Goal: Task Accomplishment & Management: Manage account settings

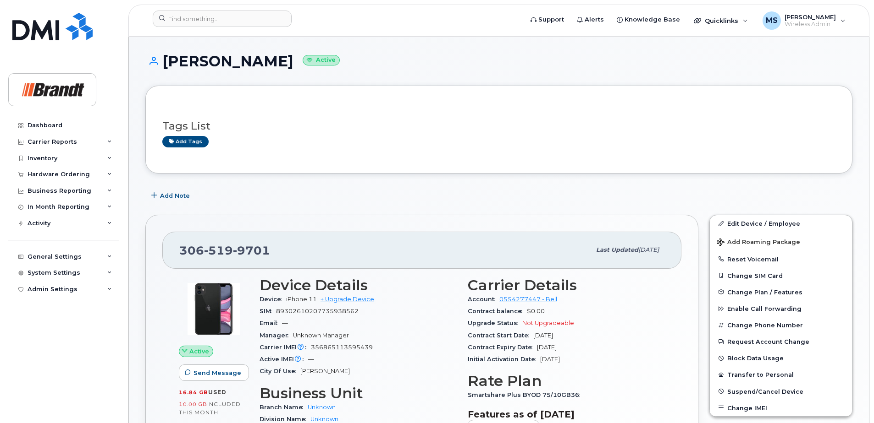
scroll to position [137, 0]
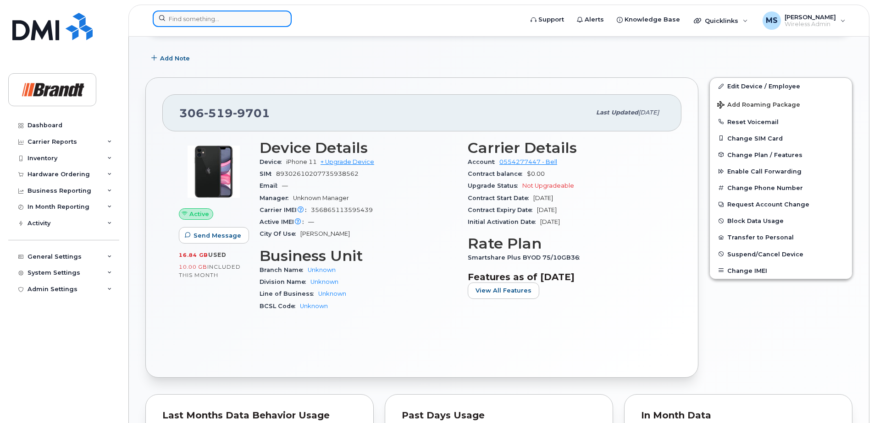
click at [186, 15] on input at bounding box center [222, 19] width 139 height 16
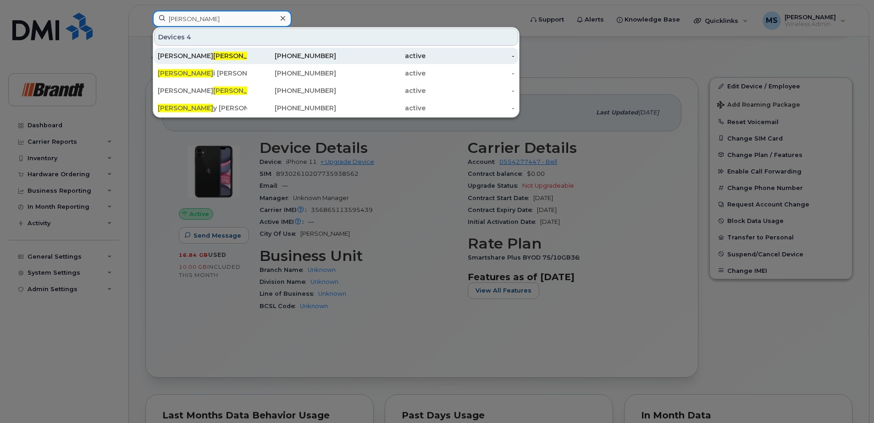
type input "kerr"
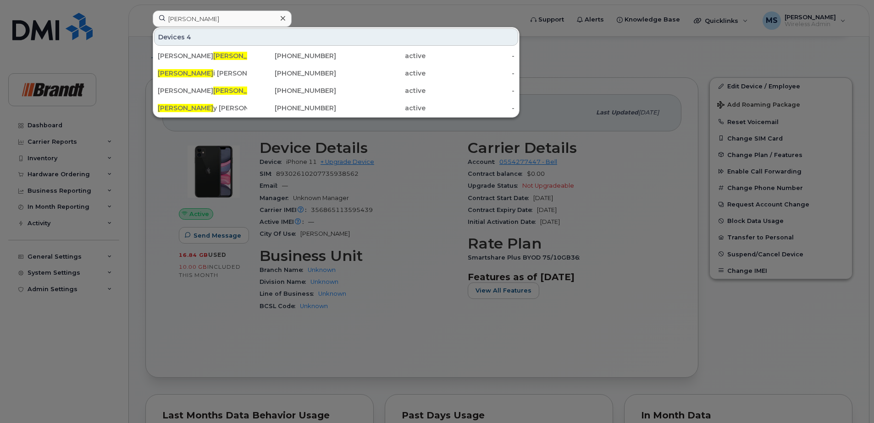
drag, startPoint x: 210, startPoint y: 60, endPoint x: 122, endPoint y: 94, distance: 94.3
click at [210, 60] on div "John Kerr" at bounding box center [202, 55] width 89 height 9
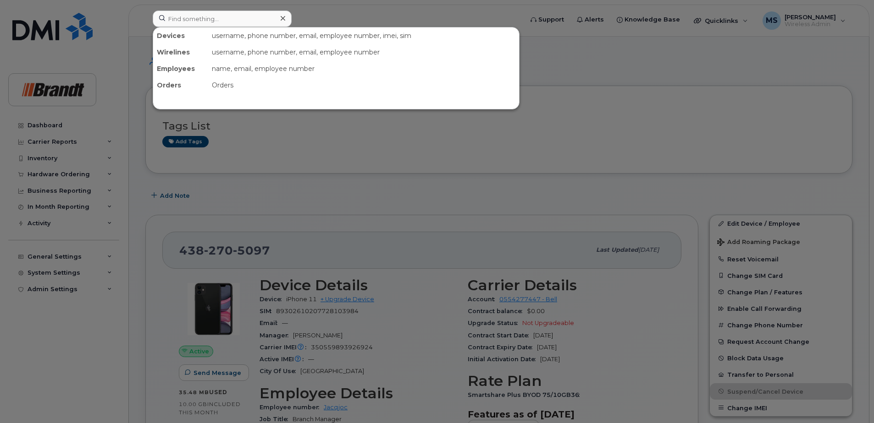
scroll to position [92, 0]
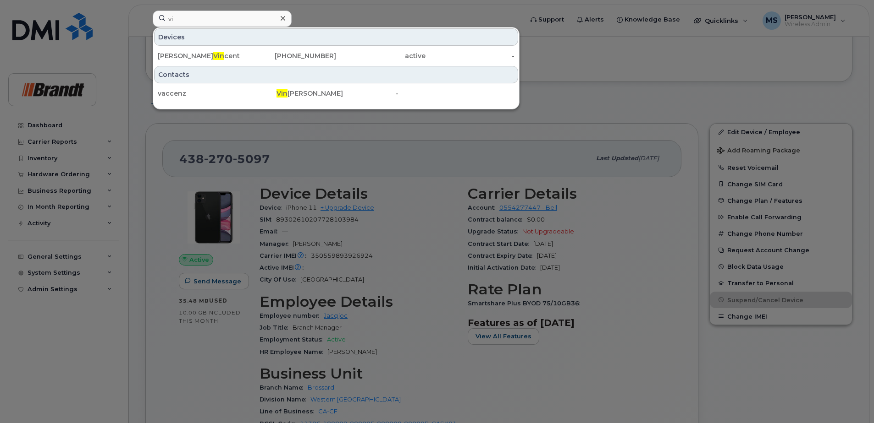
type input "v"
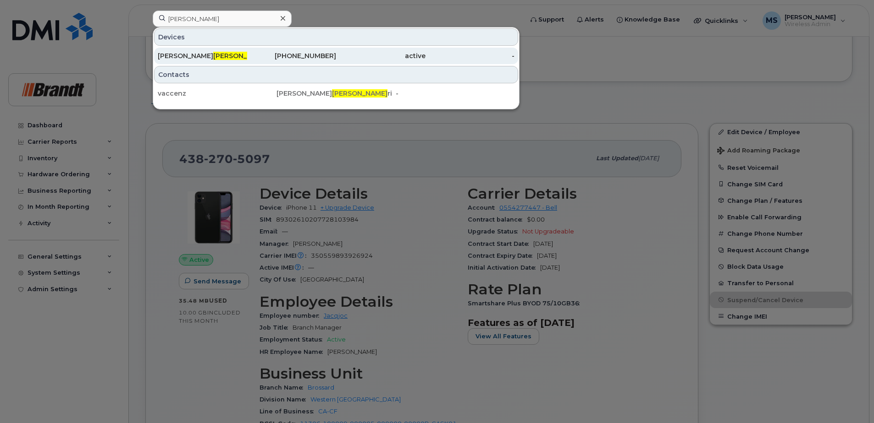
type input "[PERSON_NAME]"
click at [329, 52] on div "[PHONE_NUMBER]" at bounding box center [291, 55] width 89 height 9
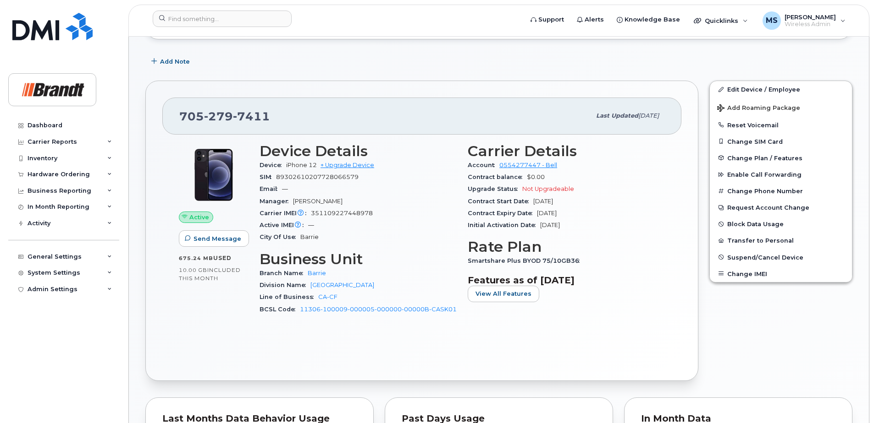
scroll to position [137, 0]
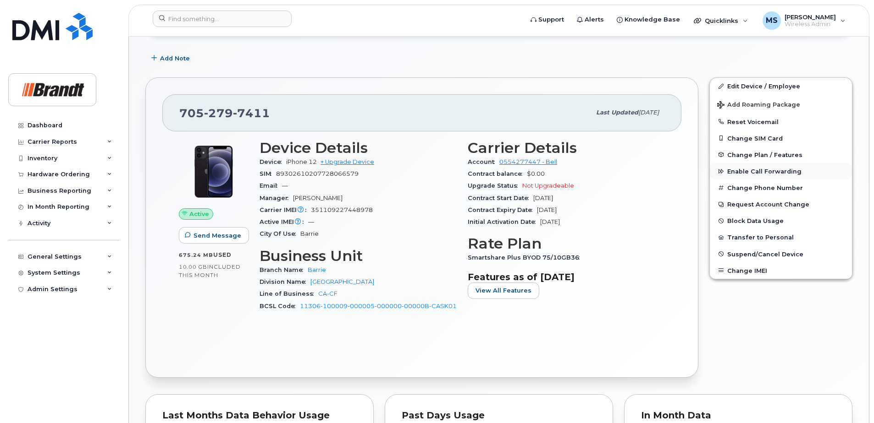
click at [735, 174] on span "Enable Call Forwarding" at bounding box center [764, 171] width 74 height 7
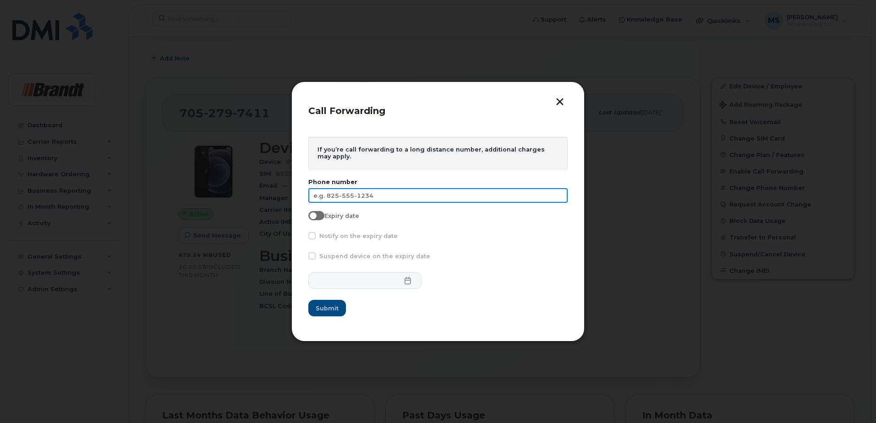
click at [402, 192] on input "text" at bounding box center [437, 195] width 259 height 15
type input "249-359-2331"
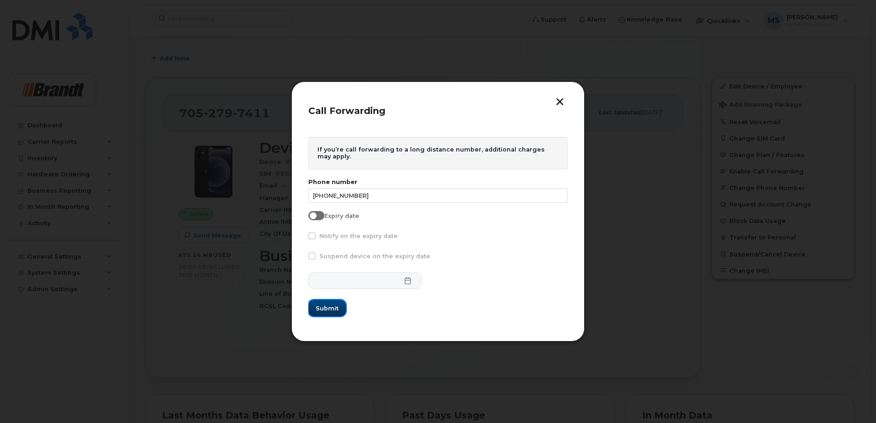
click at [336, 304] on span "Submit" at bounding box center [327, 308] width 23 height 9
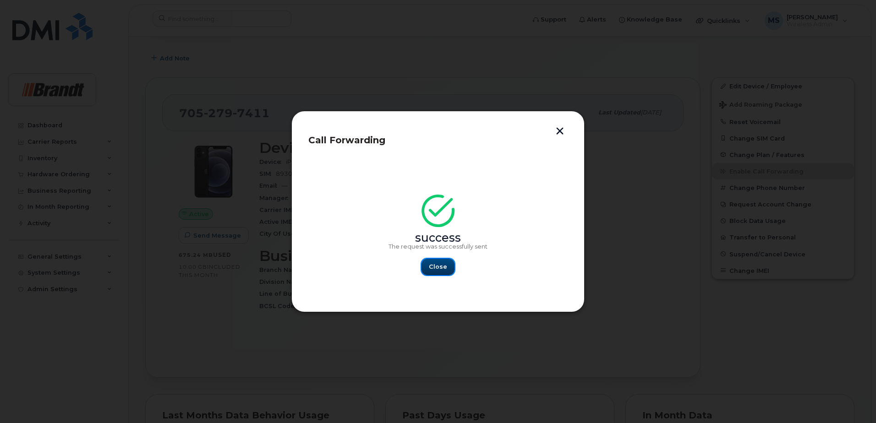
click at [448, 273] on button "Close" at bounding box center [438, 267] width 33 height 16
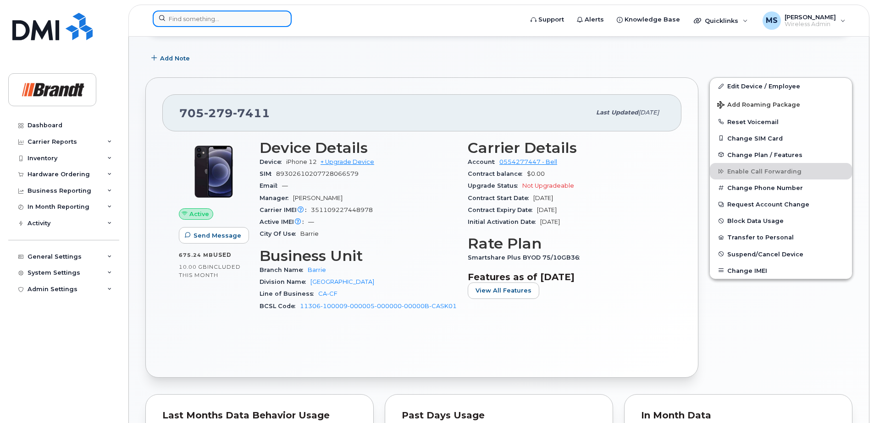
click at [212, 14] on input at bounding box center [222, 19] width 139 height 16
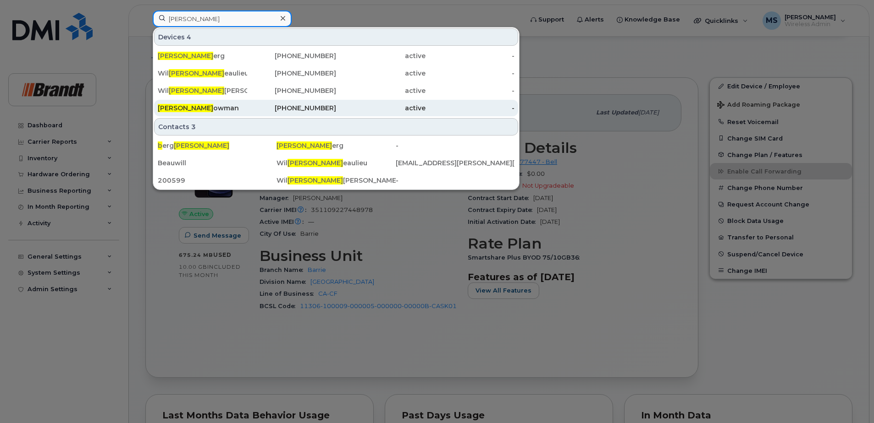
type input "liam b"
click at [333, 109] on div "249-358-1265" at bounding box center [291, 108] width 89 height 9
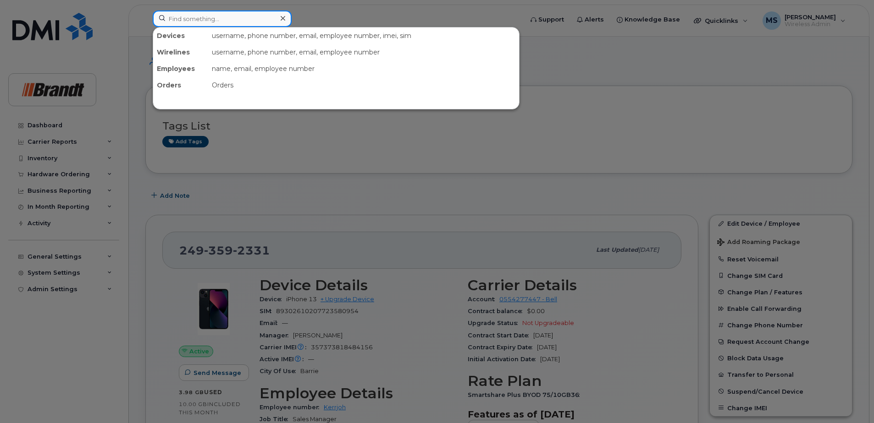
click at [273, 22] on input at bounding box center [222, 19] width 139 height 16
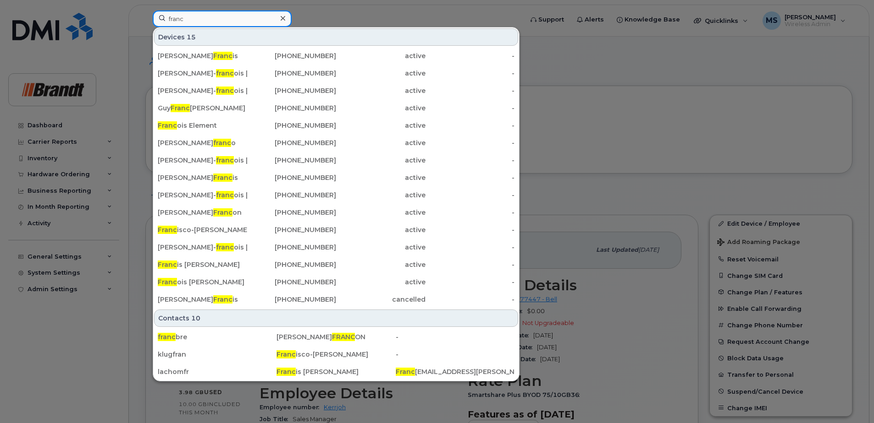
type input "franc"
click at [217, 286] on div "Franc ois Richard" at bounding box center [202, 282] width 89 height 9
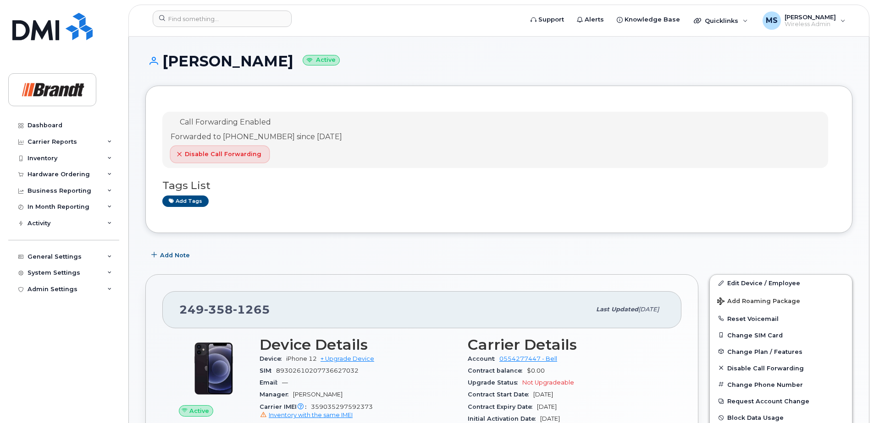
click at [193, 159] on span "Disable Call Forwarding" at bounding box center [223, 154] width 77 height 9
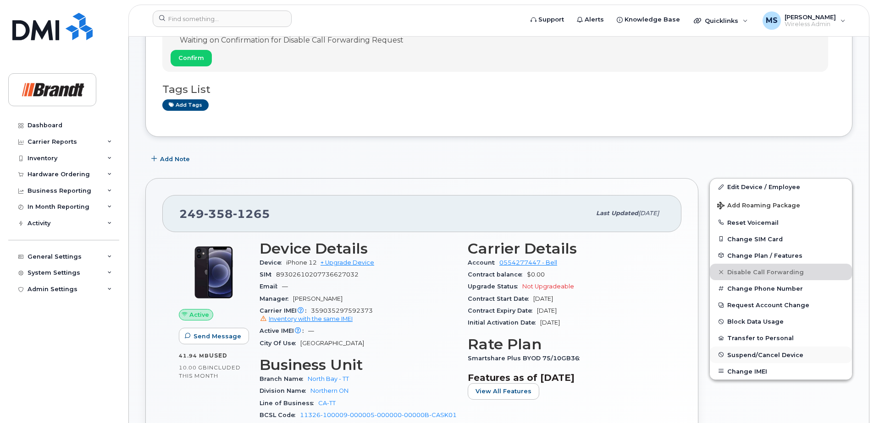
scroll to position [92, 0]
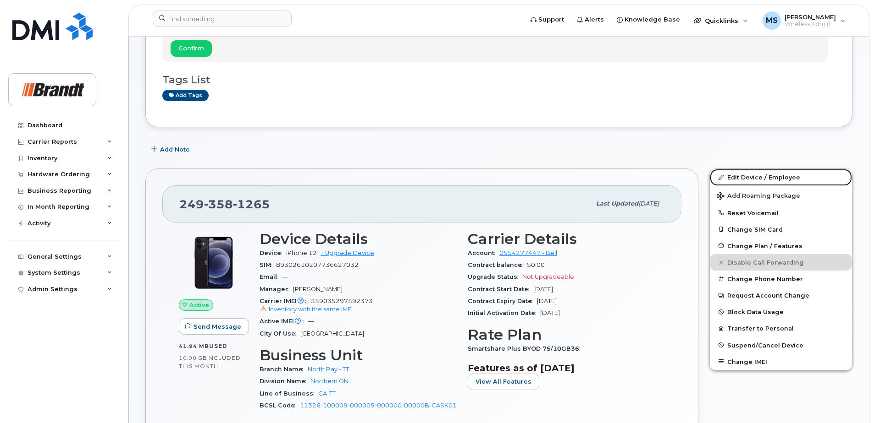
drag, startPoint x: 758, startPoint y: 175, endPoint x: 627, endPoint y: 173, distance: 131.1
click at [758, 175] on link "Edit Device / Employee" at bounding box center [780, 177] width 142 height 16
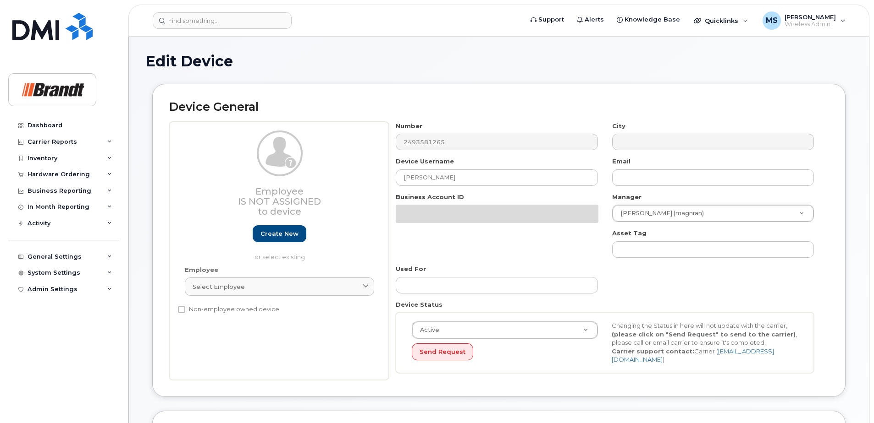
select select "34499243"
select select "34499244"
select select "35155016"
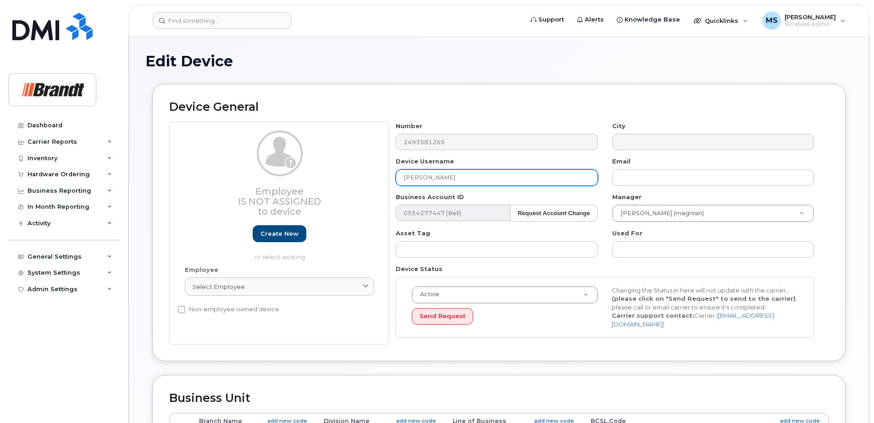
drag, startPoint x: 353, startPoint y: 181, endPoint x: 279, endPoint y: 179, distance: 74.3
click at [282, 179] on div "Employee Is not assigned to device Create new or select existing Employee Selec…" at bounding box center [498, 233] width 659 height 223
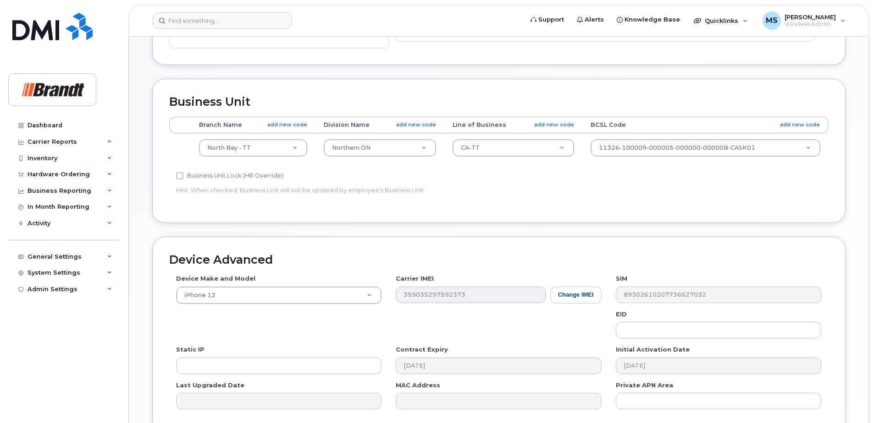
scroll to position [379, 0]
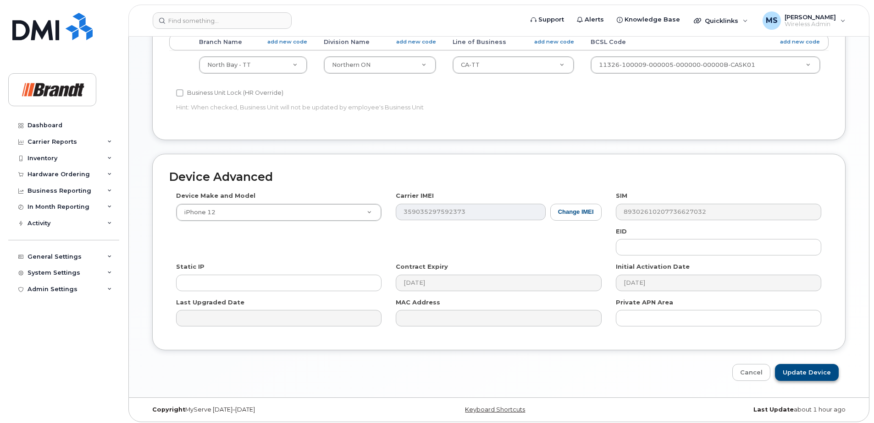
type input "Sheen Clarke"
click at [807, 372] on input "Update Device" at bounding box center [807, 372] width 64 height 17
type input "Saving..."
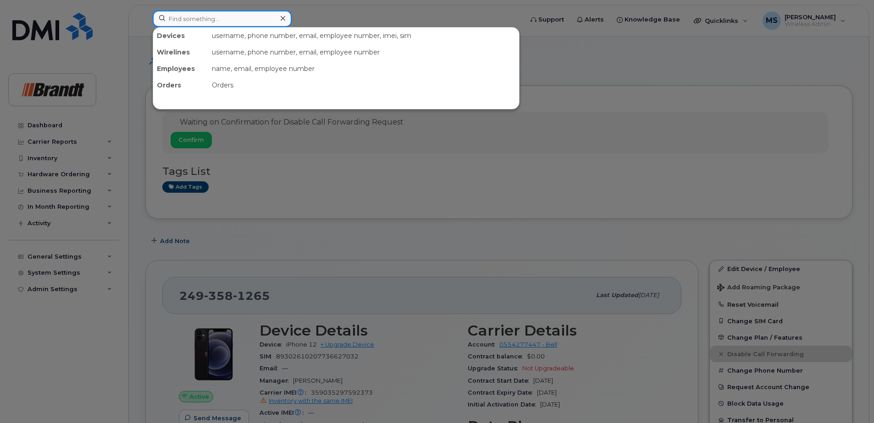
click at [206, 22] on input at bounding box center [222, 19] width 139 height 16
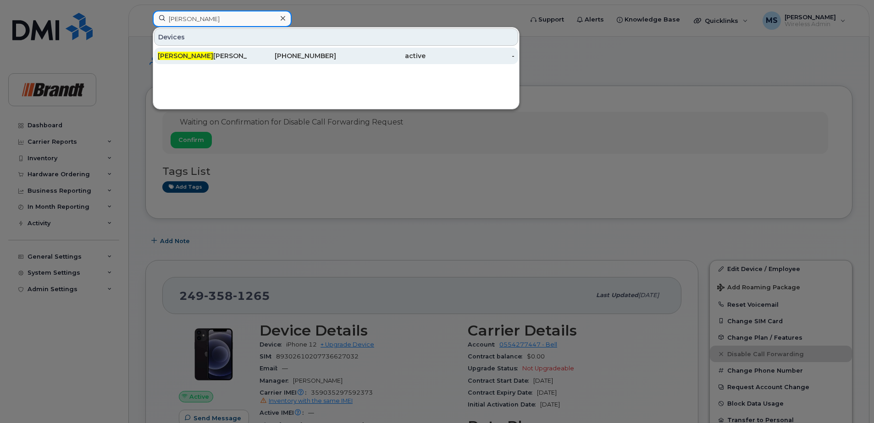
type input "pedro"
click at [313, 59] on div "438-357-9749" at bounding box center [291, 55] width 89 height 9
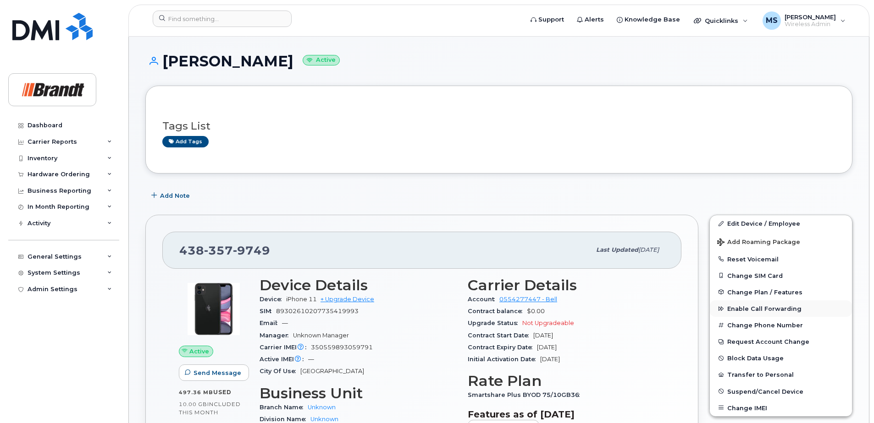
click at [749, 310] on span "Enable Call Forwarding" at bounding box center [764, 309] width 74 height 7
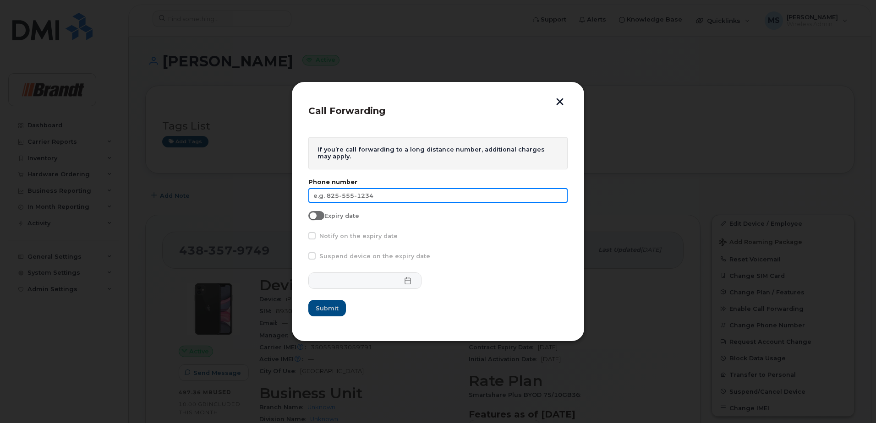
click at [402, 197] on input "text" at bounding box center [437, 195] width 259 height 15
type input "514-216-3958"
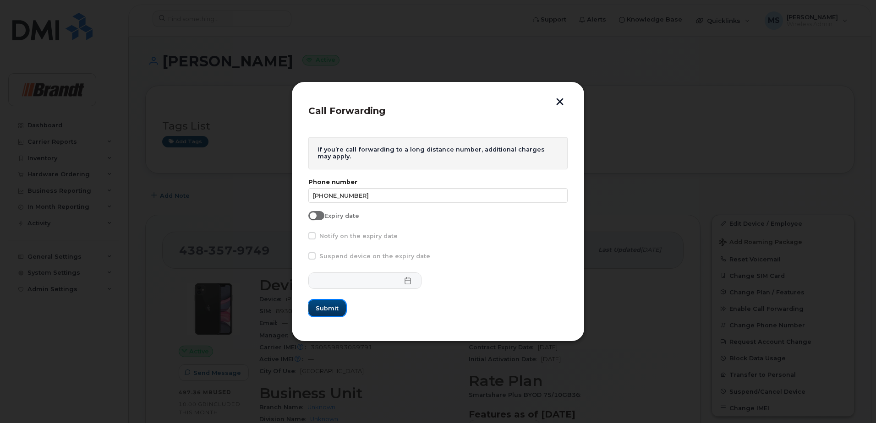
click at [315, 308] on button "Submit" at bounding box center [327, 308] width 38 height 16
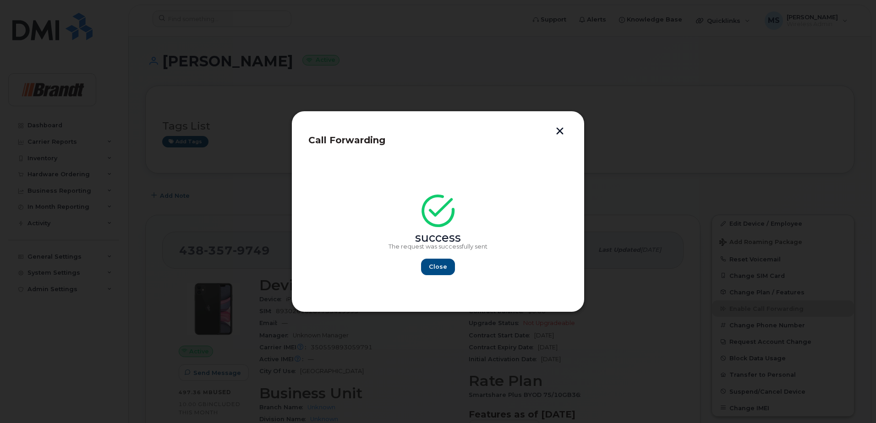
click at [457, 269] on div "Close" at bounding box center [438, 267] width 99 height 16
drag, startPoint x: 449, startPoint y: 271, endPoint x: 426, endPoint y: 261, distance: 24.9
click at [449, 270] on button "Close" at bounding box center [438, 267] width 33 height 16
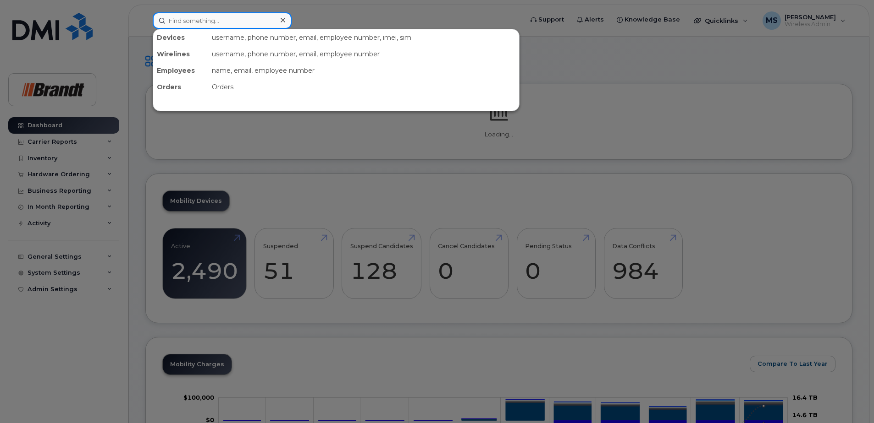
click at [218, 22] on input at bounding box center [222, 20] width 139 height 16
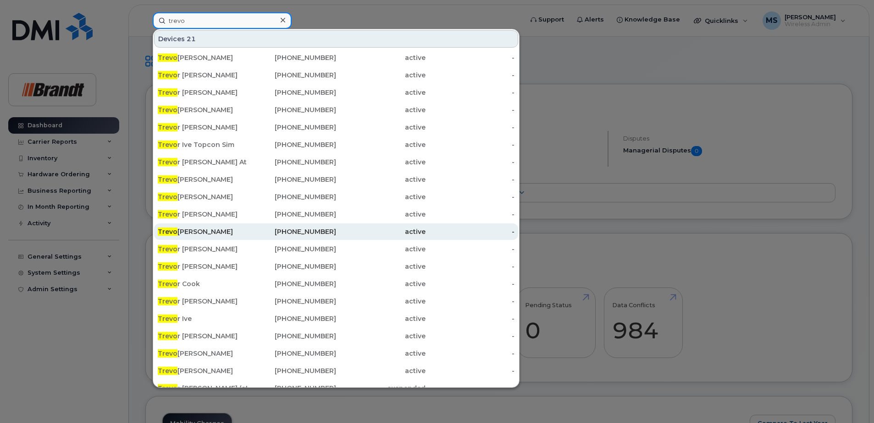
type input "trevo"
click at [213, 236] on div "Trevo r Cummings" at bounding box center [202, 231] width 89 height 9
